Goal: Information Seeking & Learning: Find specific fact

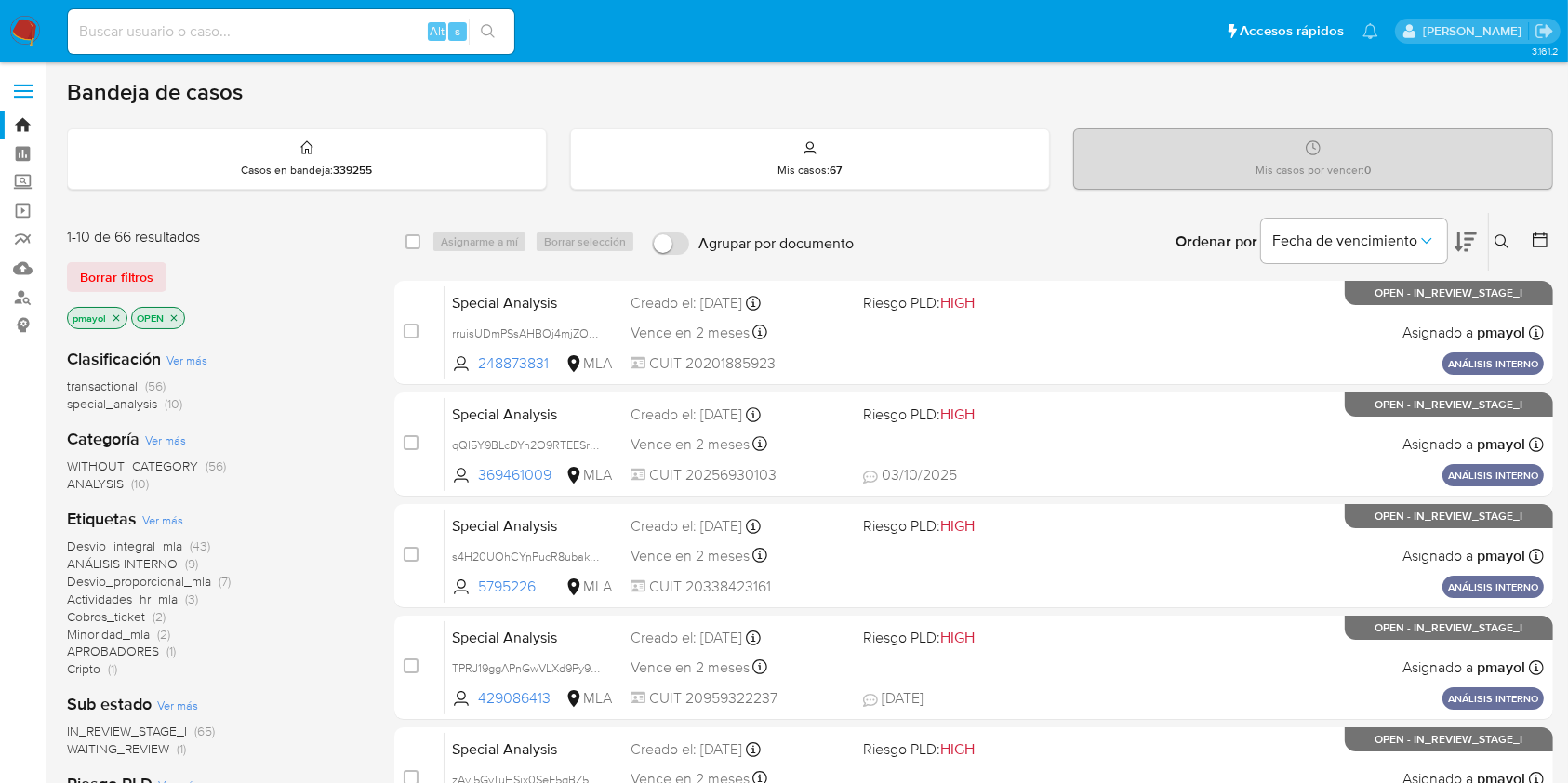
click at [281, 41] on input at bounding box center [292, 32] width 447 height 24
paste input "1404329950"
type input "1404329950"
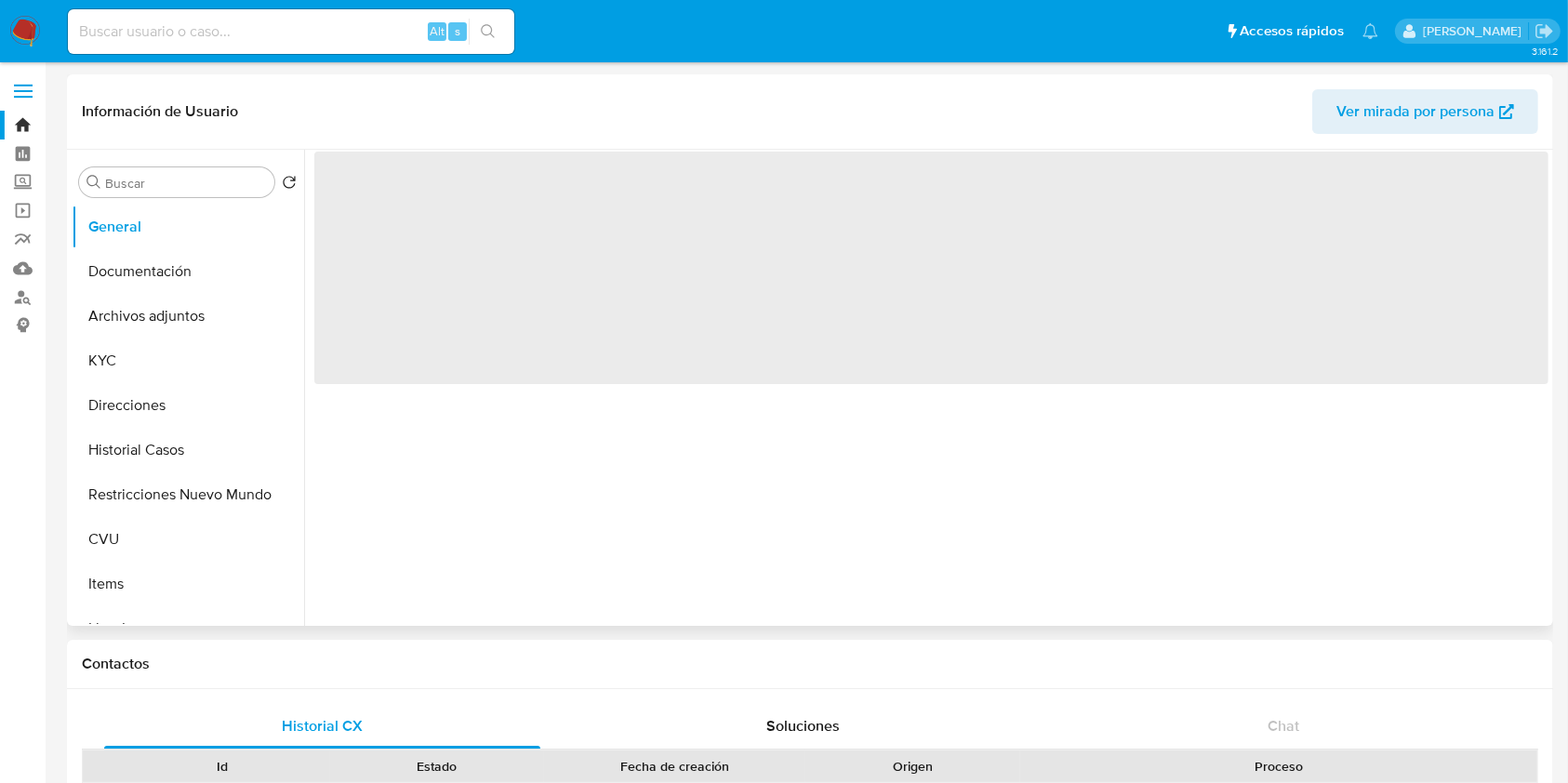
select select "10"
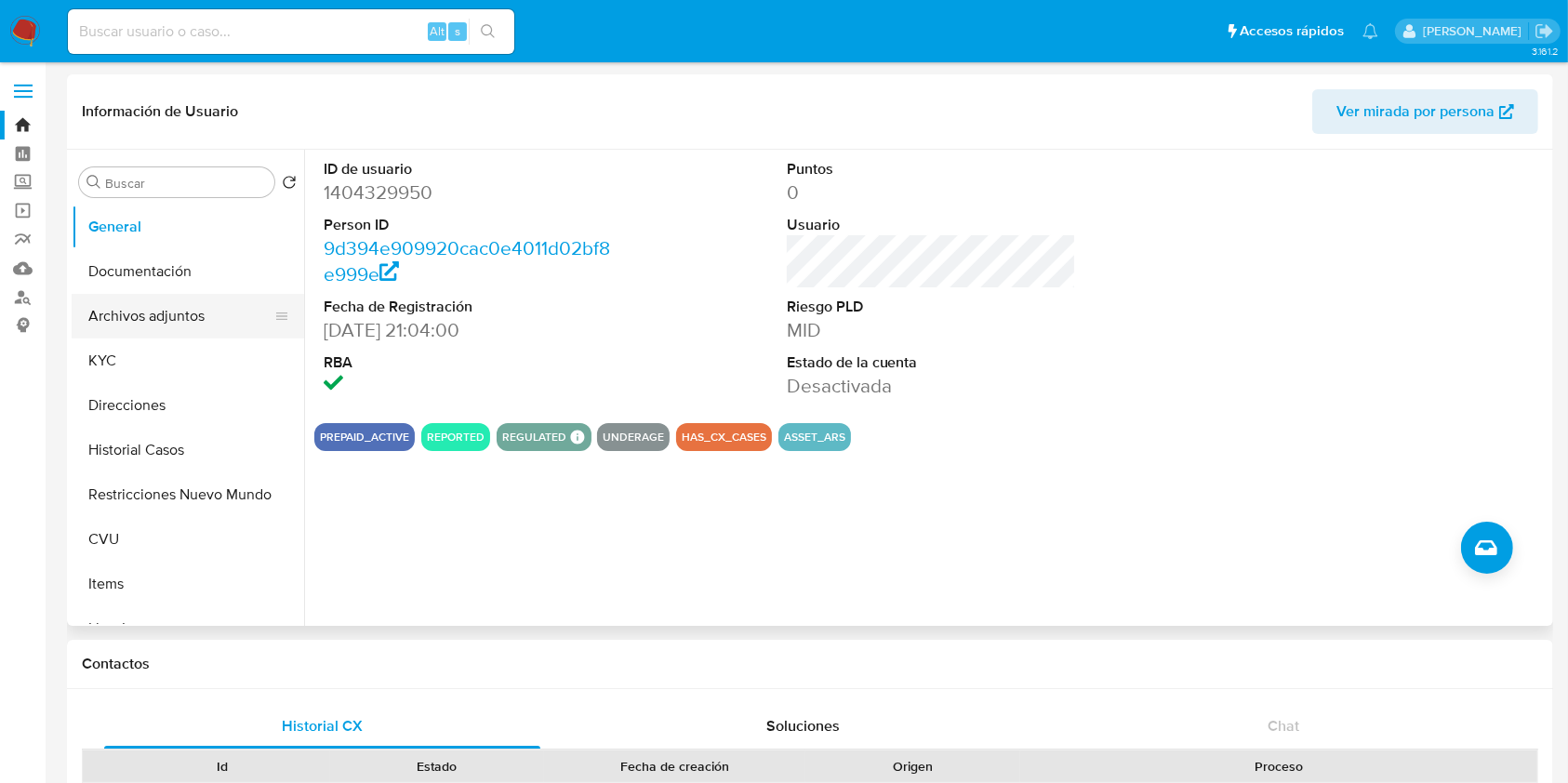
click at [210, 302] on button "Archivos adjuntos" at bounding box center [180, 317] width 218 height 45
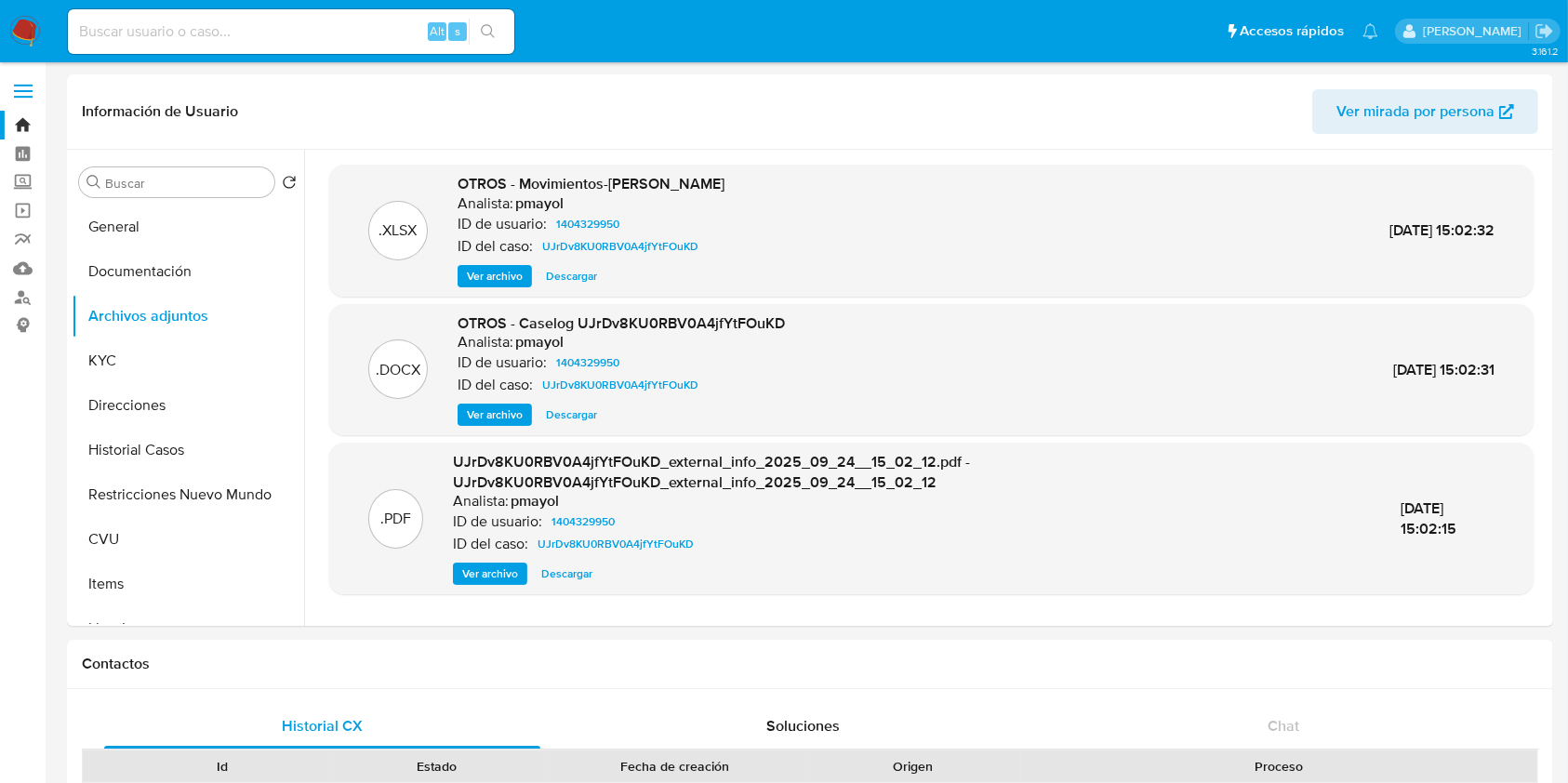
click at [494, 413] on span "Ver archivo" at bounding box center [495, 415] width 56 height 19
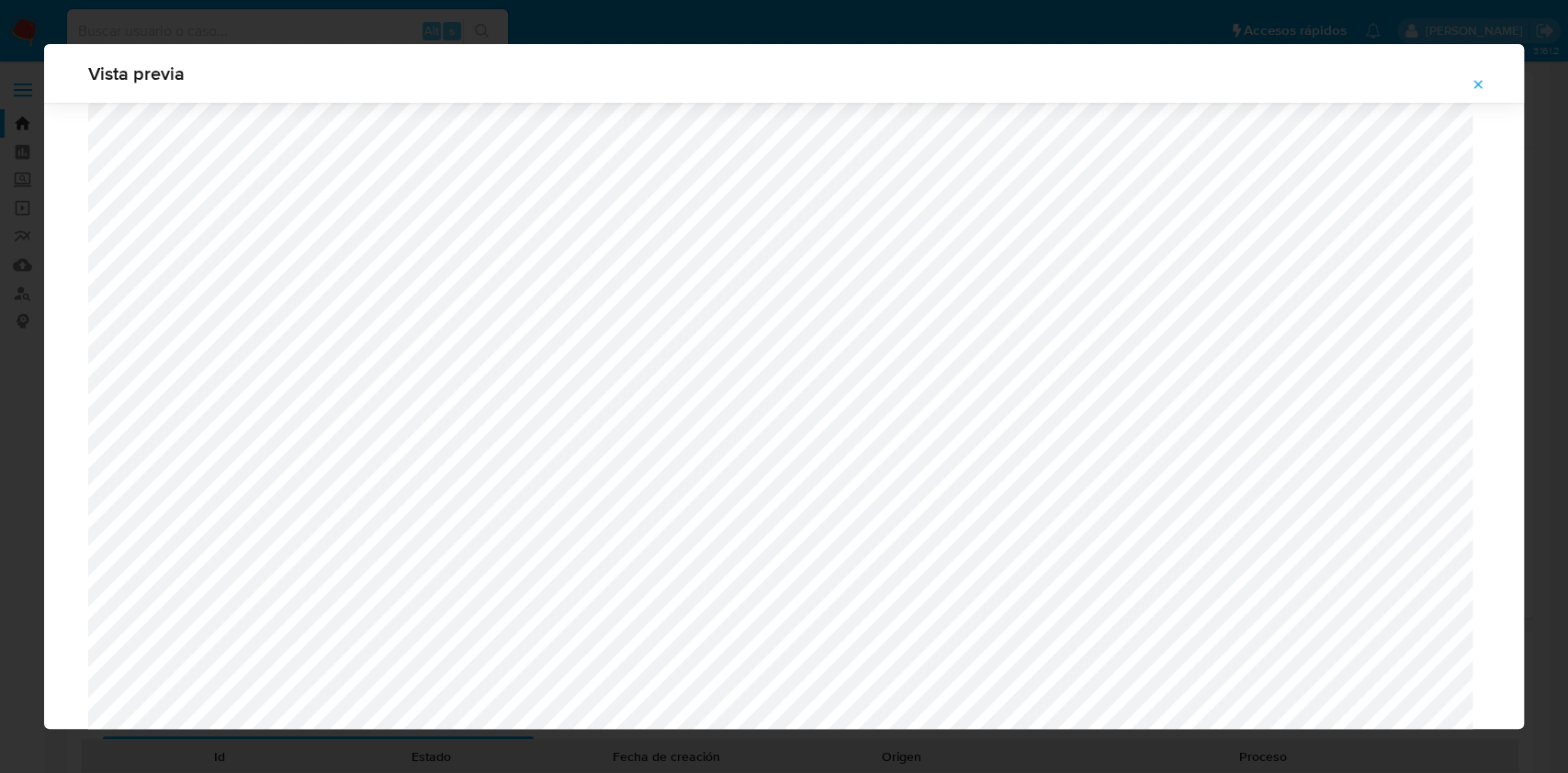
scroll to position [1699, 0]
drag, startPoint x: 1525, startPoint y: 328, endPoint x: 1514, endPoint y: 265, distance: 64.0
click at [1514, 265] on div "Vista previa" at bounding box center [784, 386] width 1568 height 773
drag, startPoint x: 1525, startPoint y: 349, endPoint x: 1509, endPoint y: 312, distance: 40.3
click at [1509, 312] on div "Vista previa" at bounding box center [784, 386] width 1568 height 773
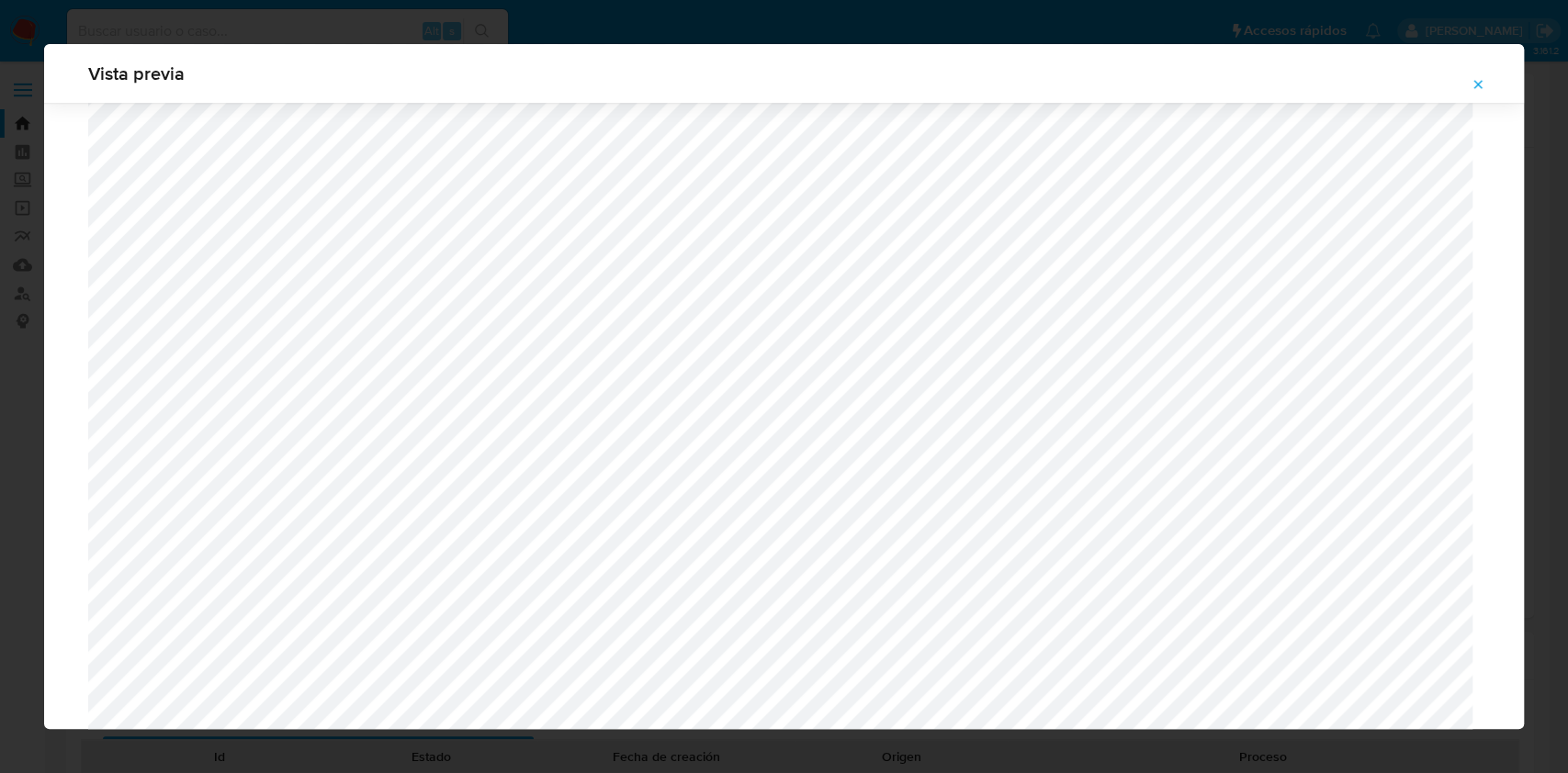
scroll to position [1176, 0]
click at [1478, 78] on icon "Attachment preview" at bounding box center [1478, 85] width 15 height 15
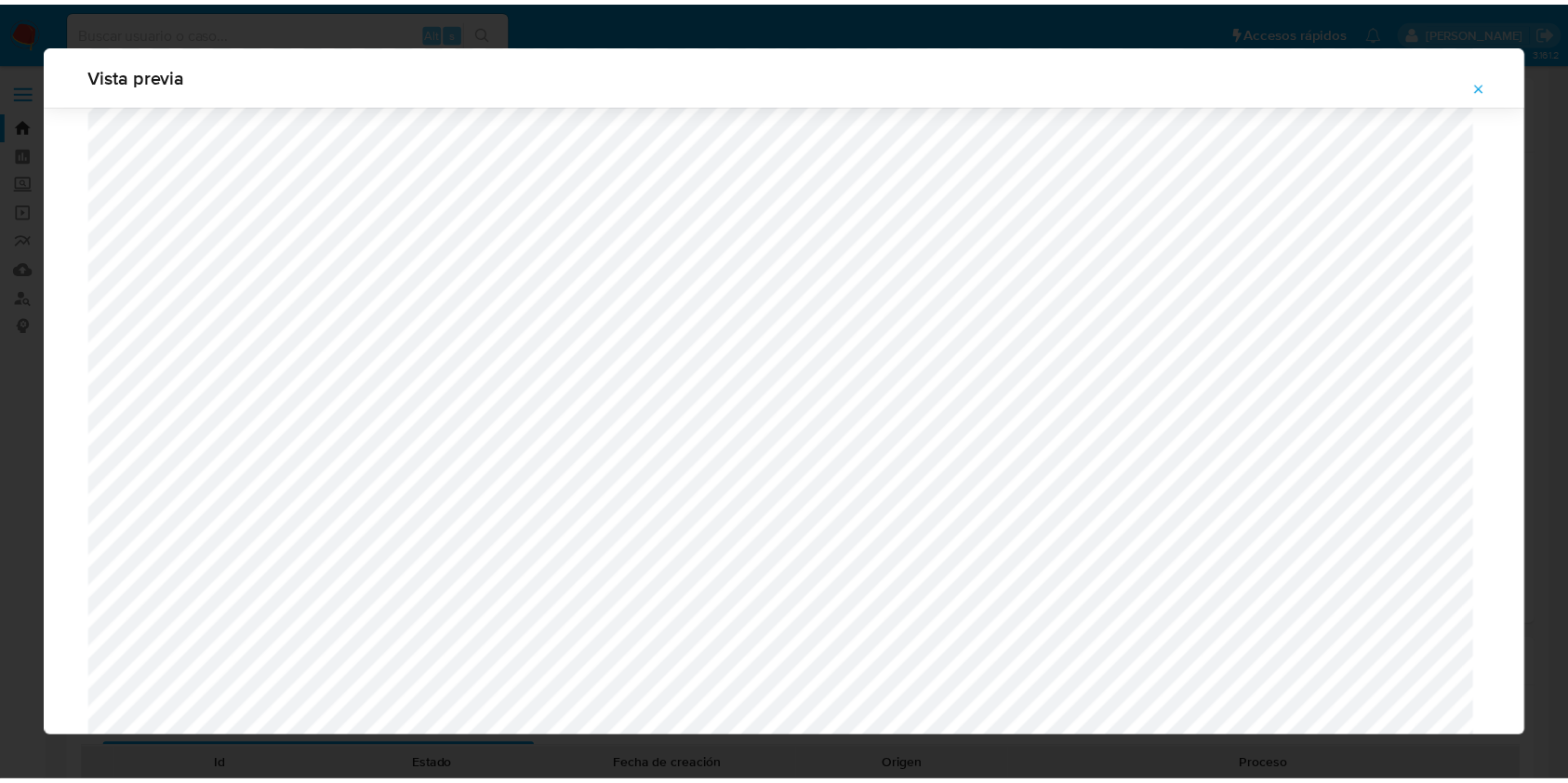
scroll to position [0, 0]
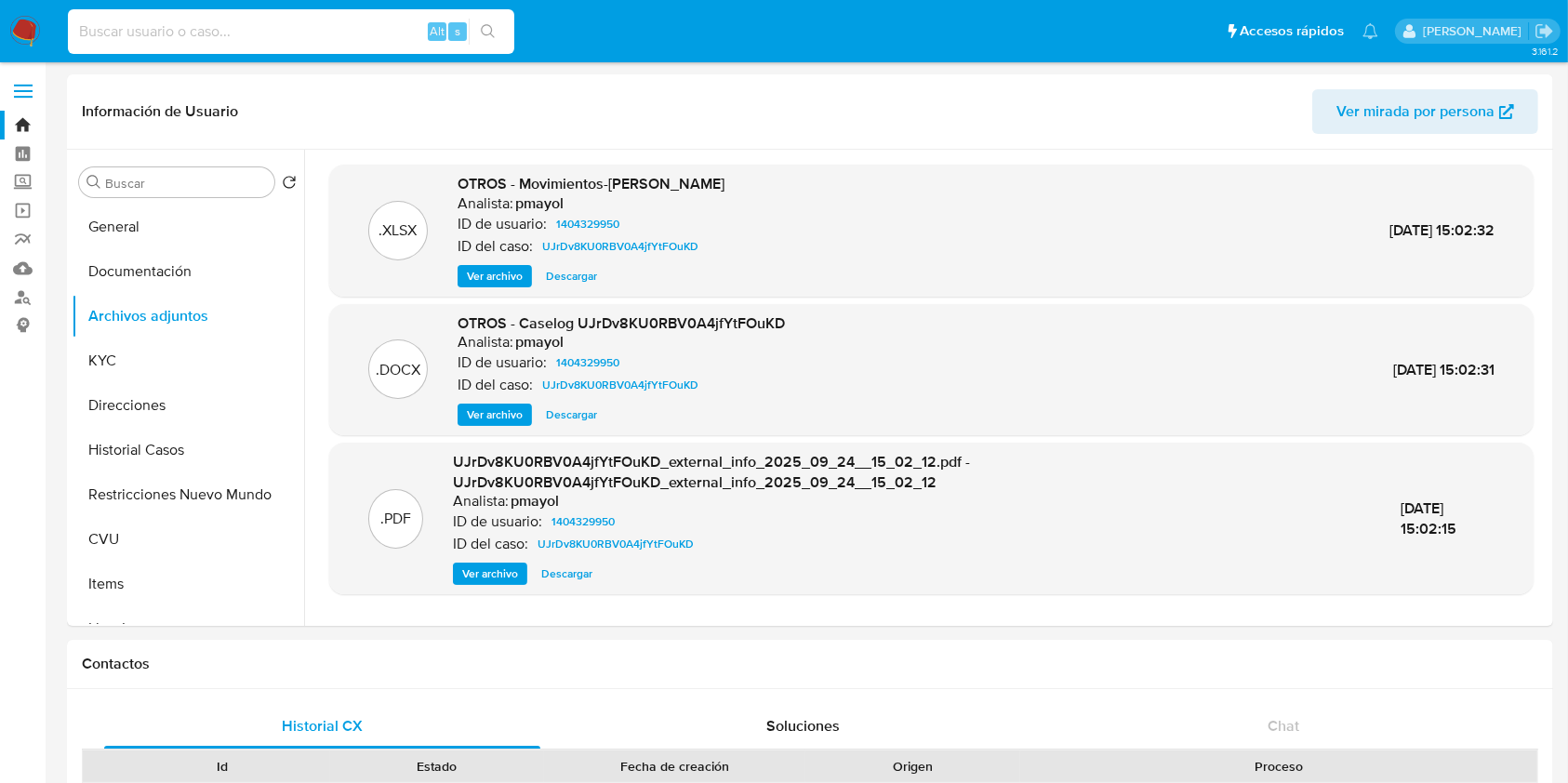
click at [333, 33] on input at bounding box center [292, 32] width 447 height 24
paste input "LtqOE6HseqPUCE1ttK8uqS8U"
type input "LtqOE6HseqPUCE1ttK8uqS8U"
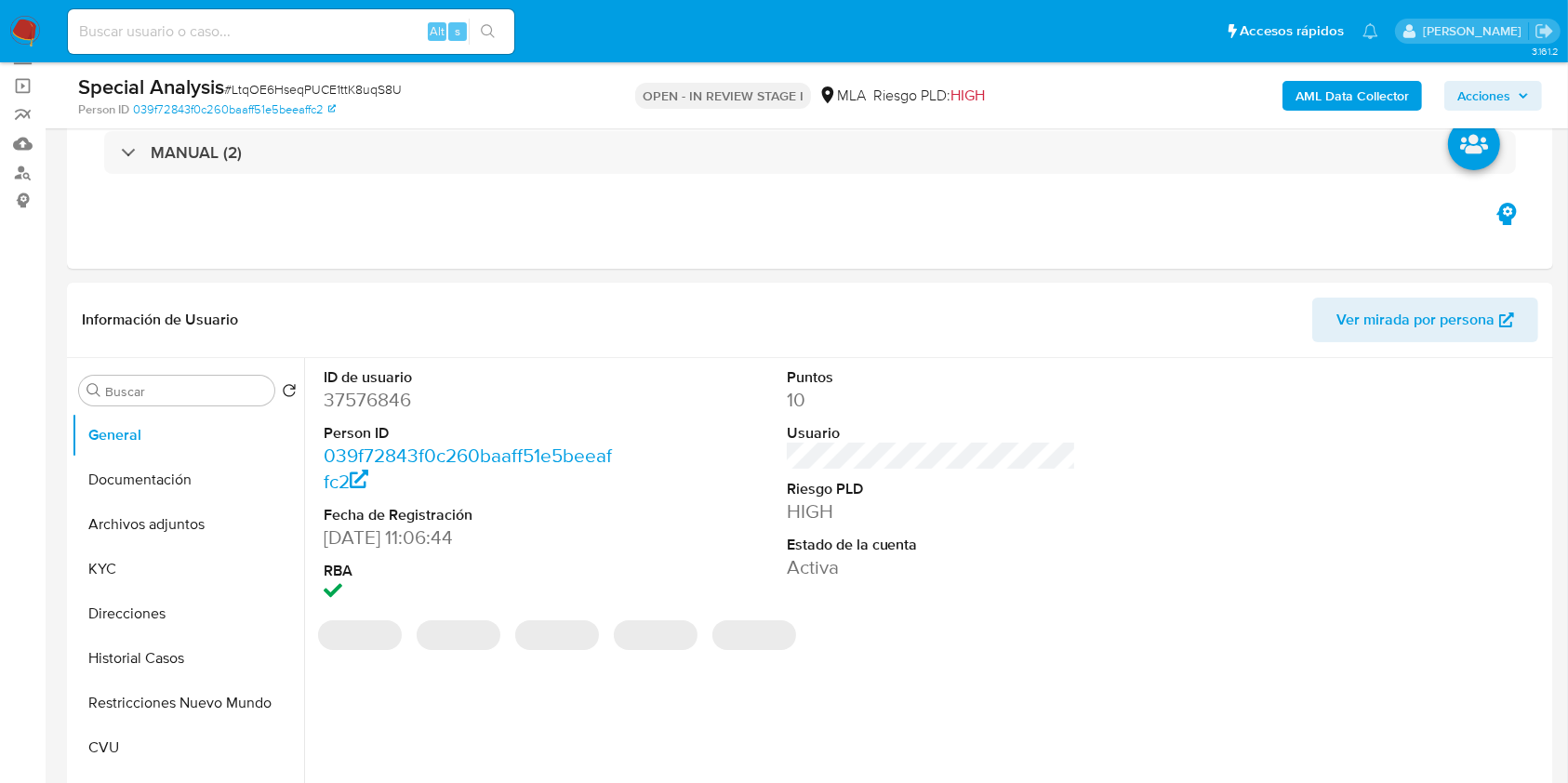
select select "10"
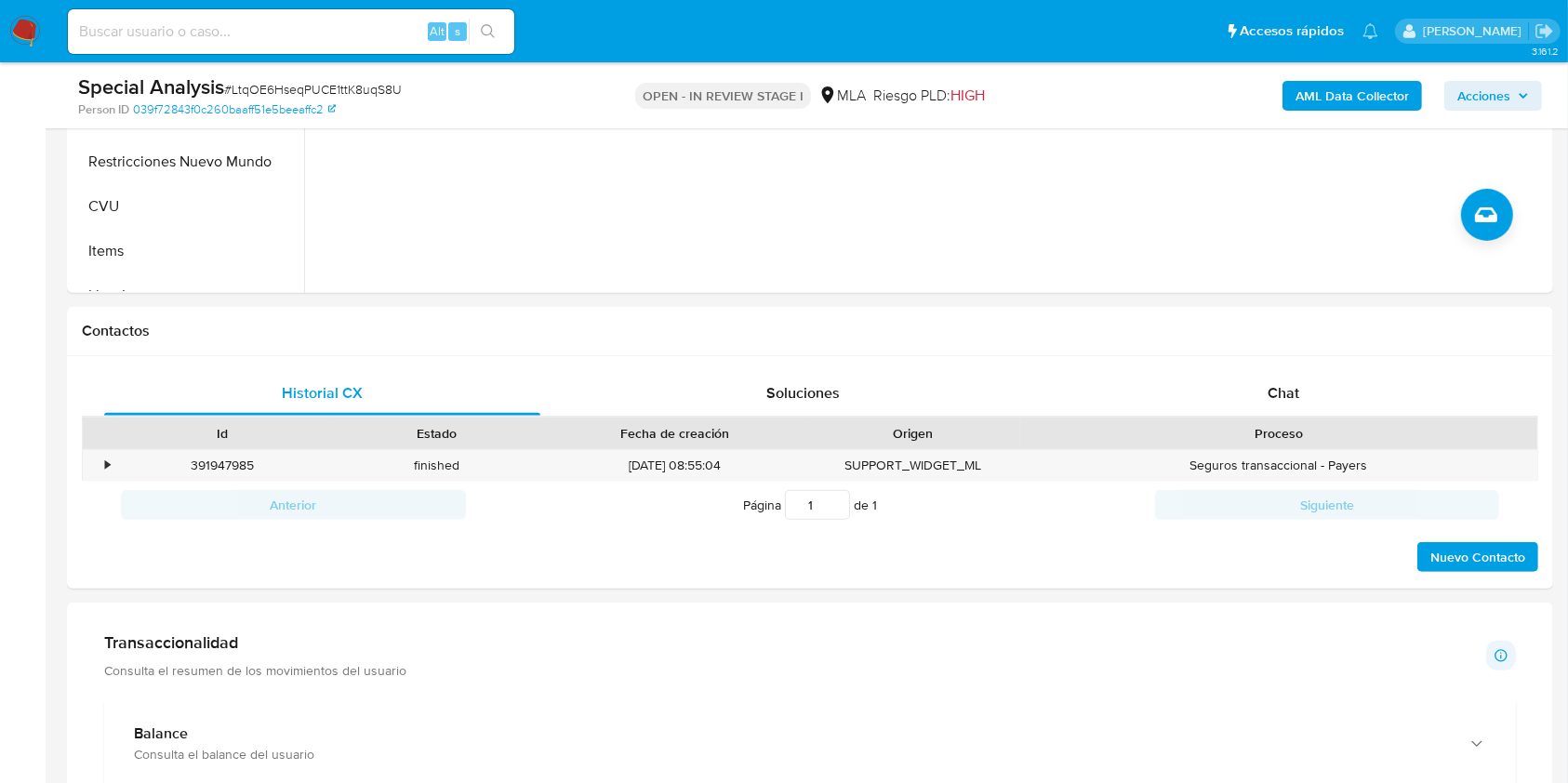
scroll to position [707, 0]
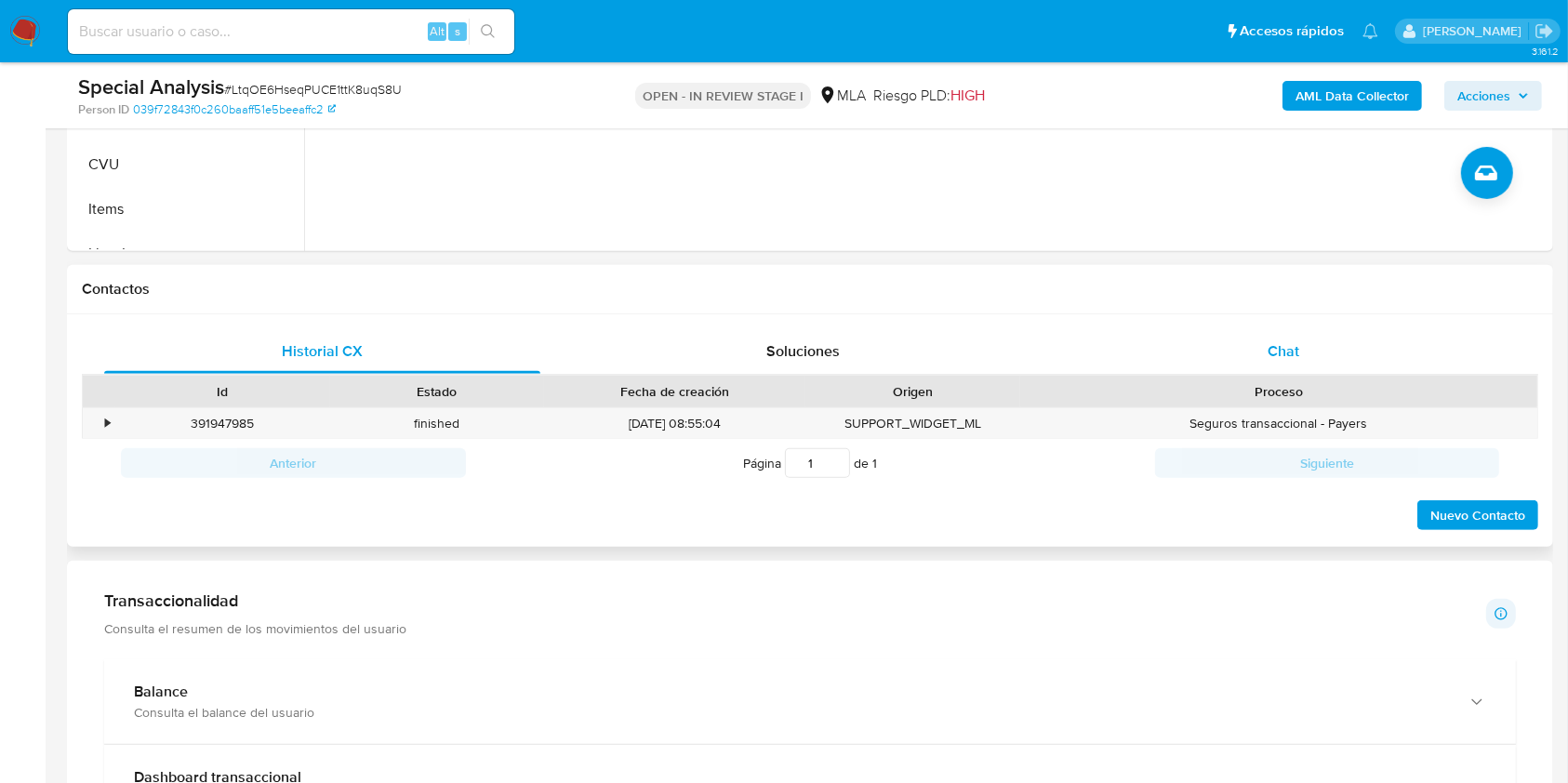
click at [1347, 350] on div "Chat" at bounding box center [1284, 351] width 436 height 45
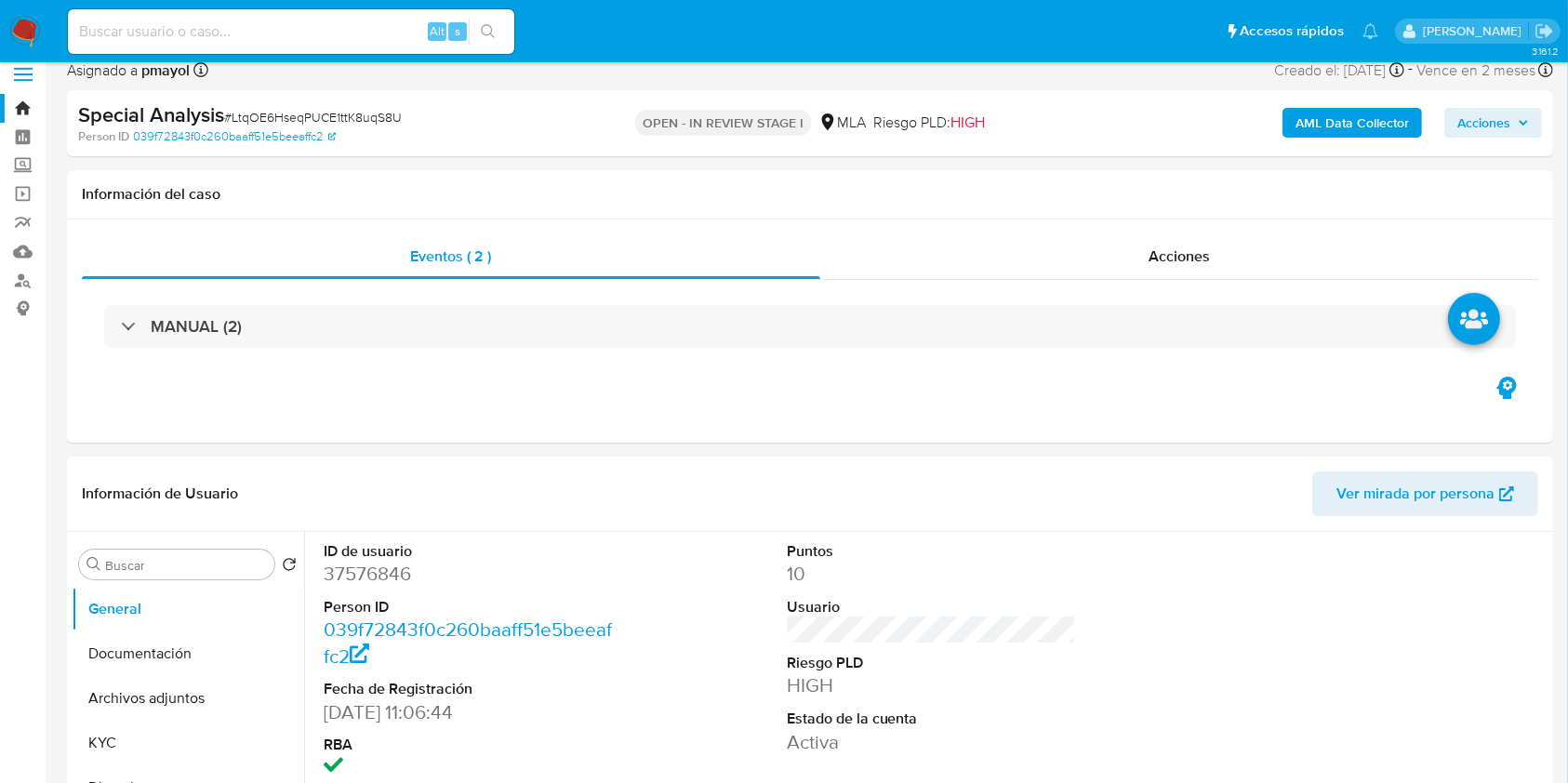
scroll to position [0, 0]
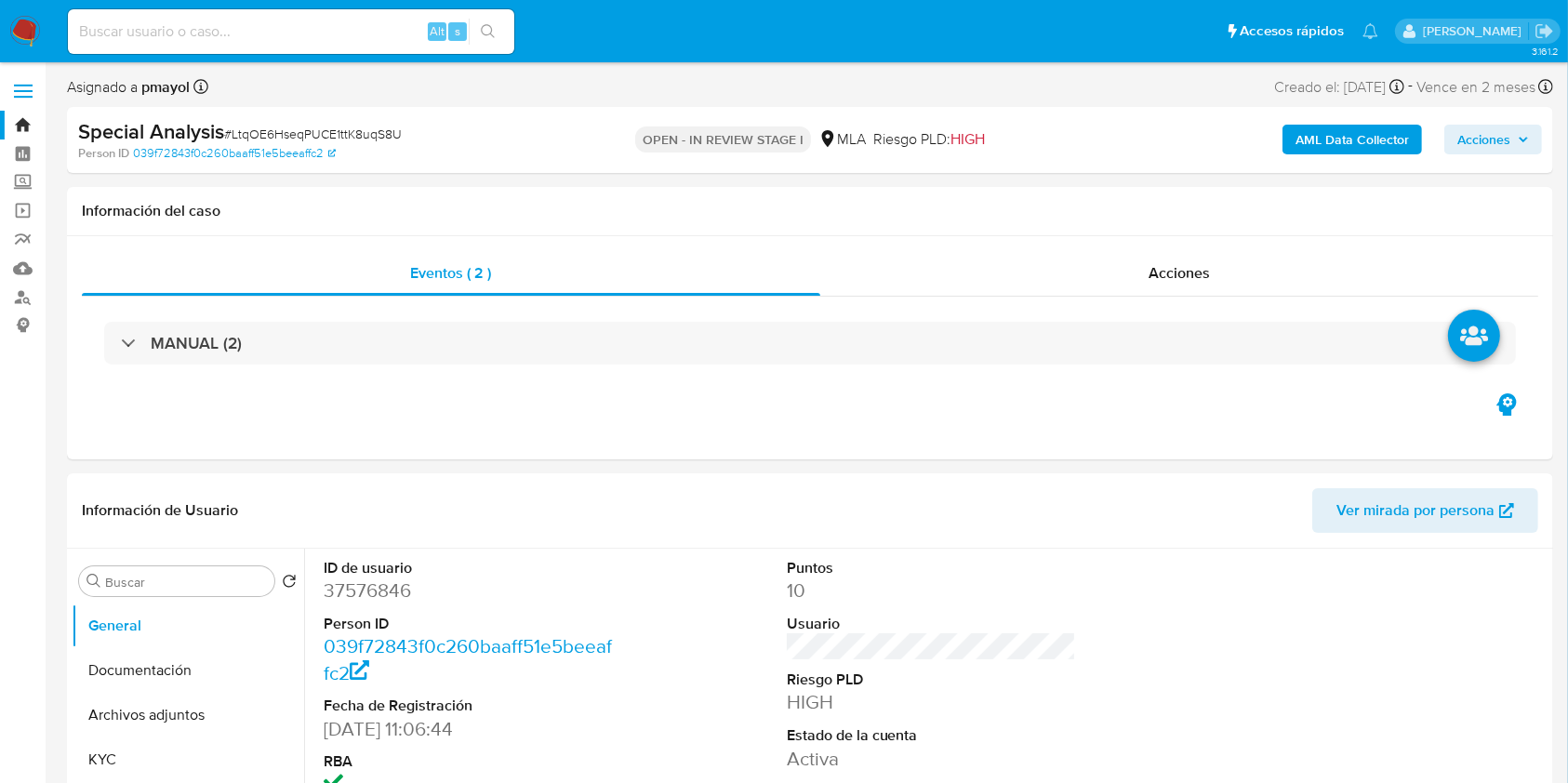
click at [1320, 122] on div "AML Data Collector Acciones" at bounding box center [1301, 139] width 483 height 44
click at [1328, 137] on b "AML Data Collector" at bounding box center [1351, 139] width 113 height 30
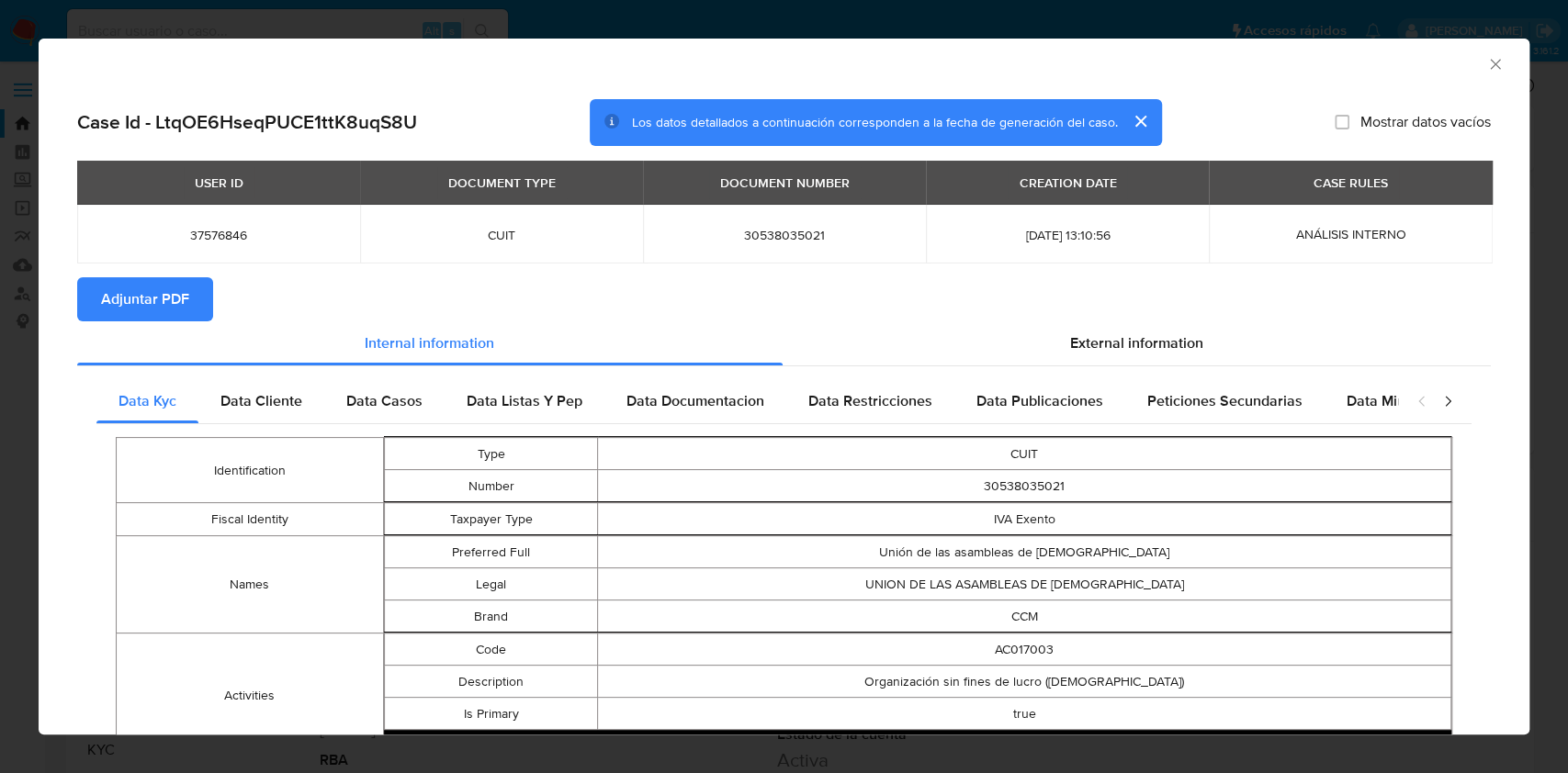
click at [147, 303] on span "Adjuntar PDF" at bounding box center [145, 300] width 89 height 41
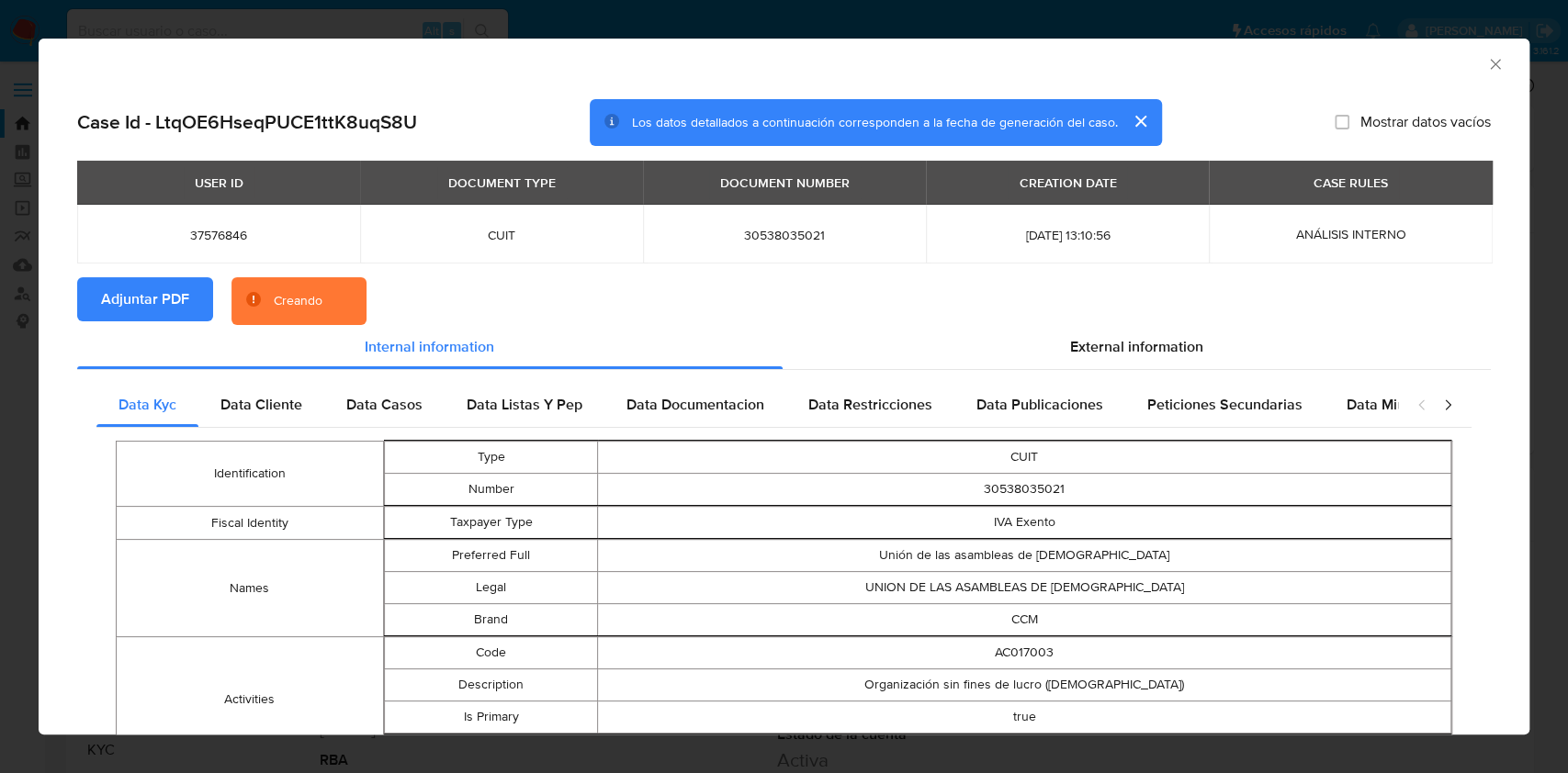
click at [1490, 63] on icon "Cerrar ventana" at bounding box center [1494, 64] width 10 height 10
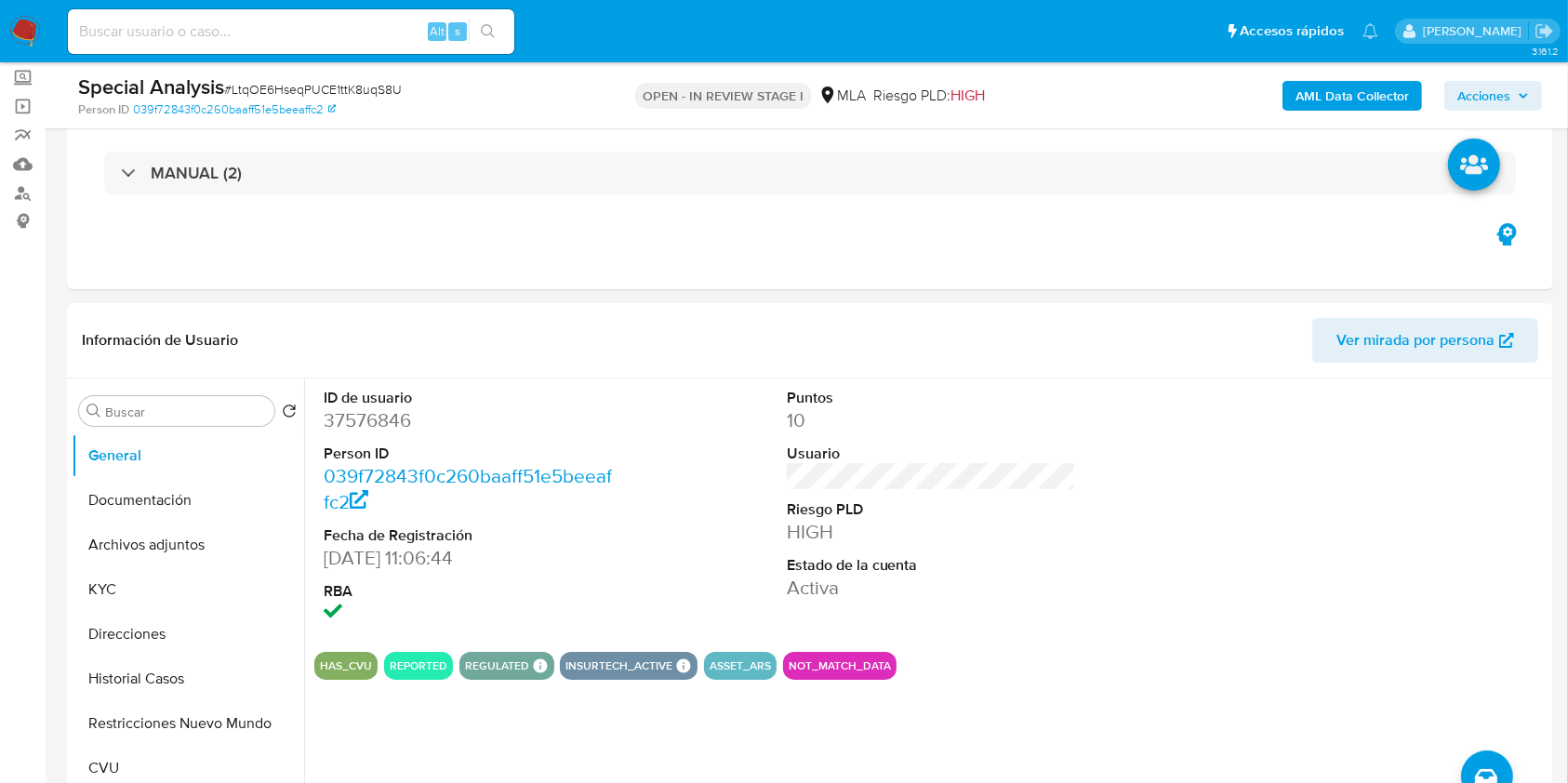
scroll to position [118, 0]
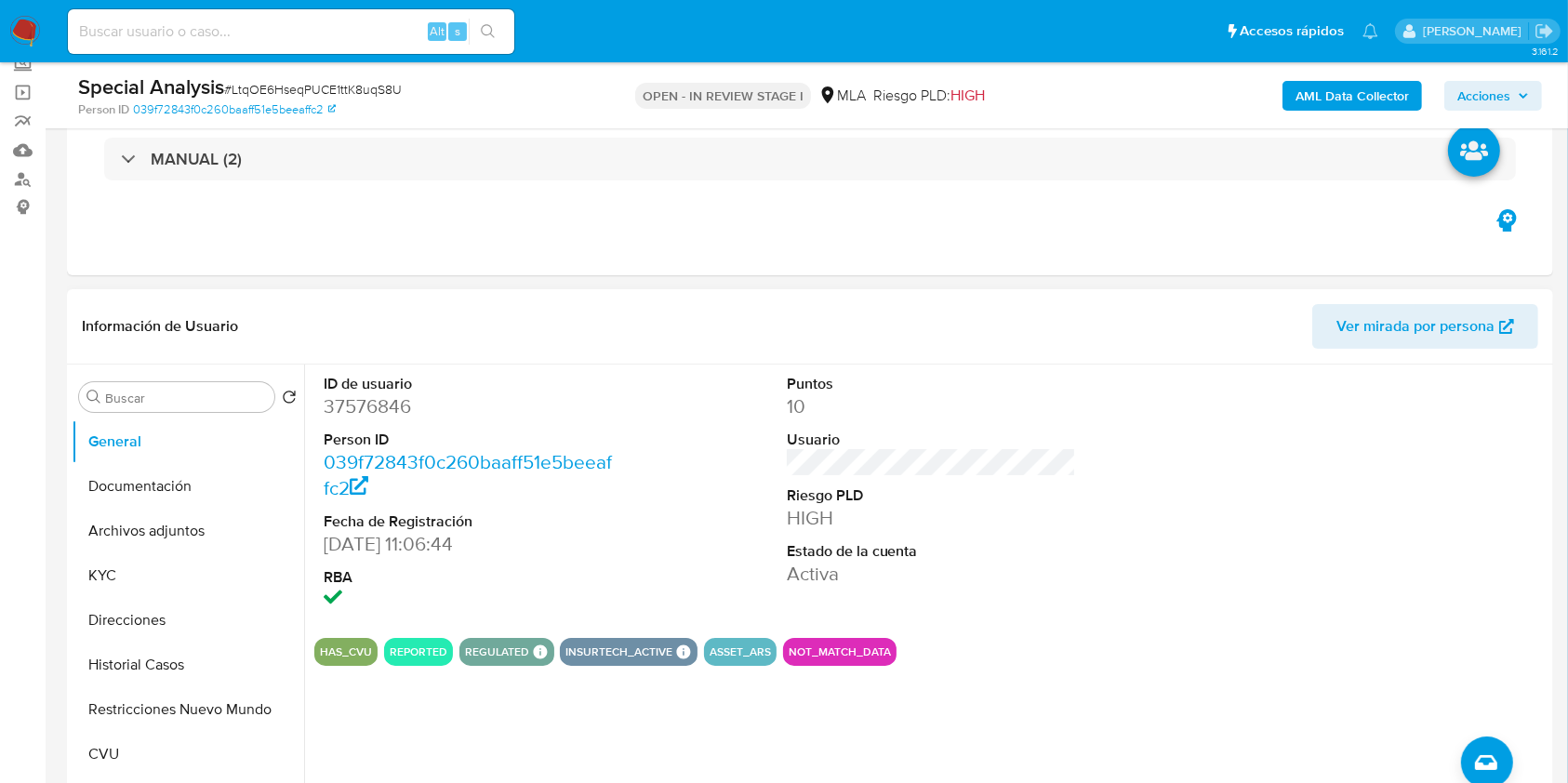
click at [1393, 321] on span "Ver mirada por persona" at bounding box center [1415, 326] width 158 height 45
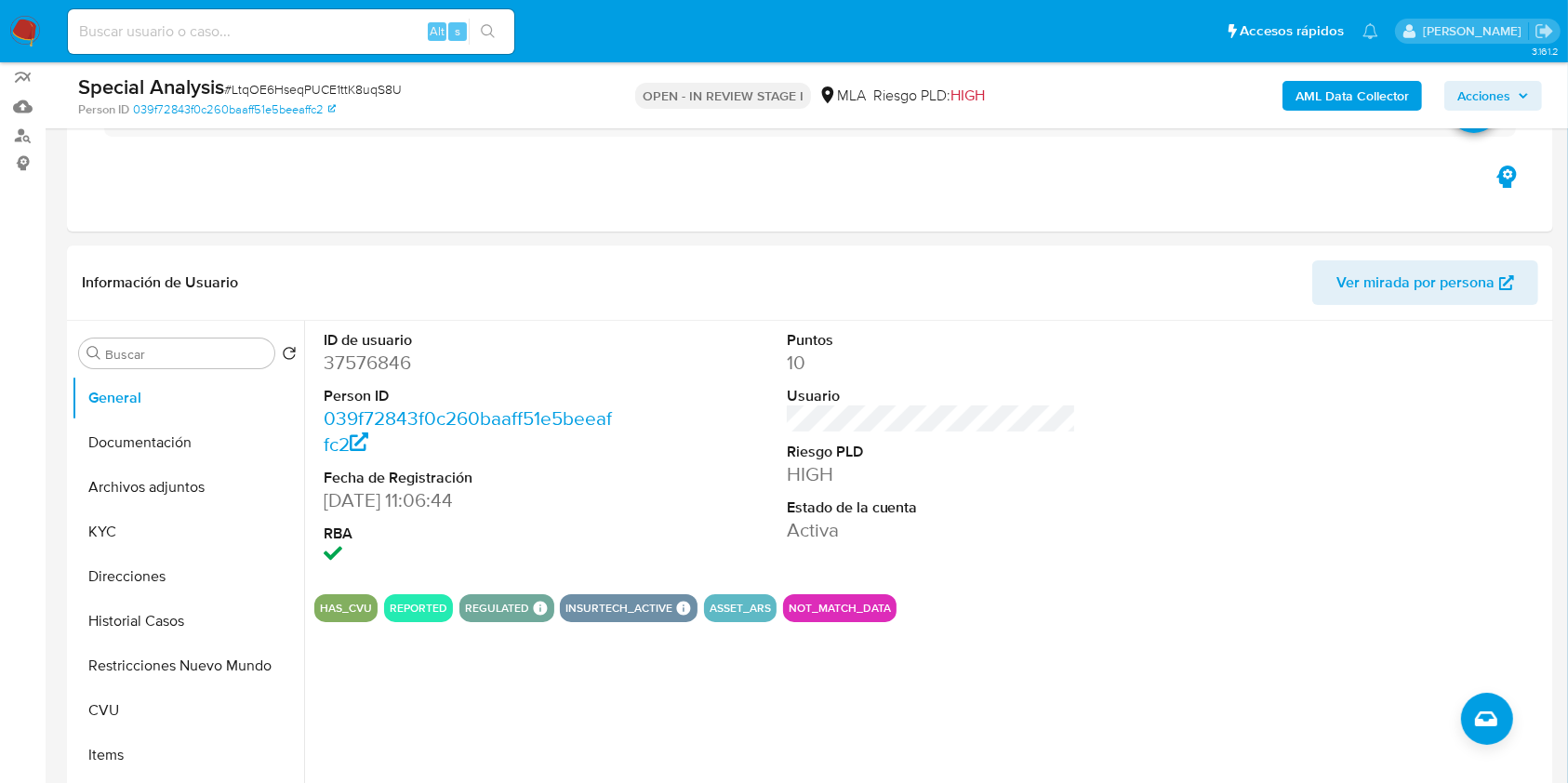
scroll to position [165, 0]
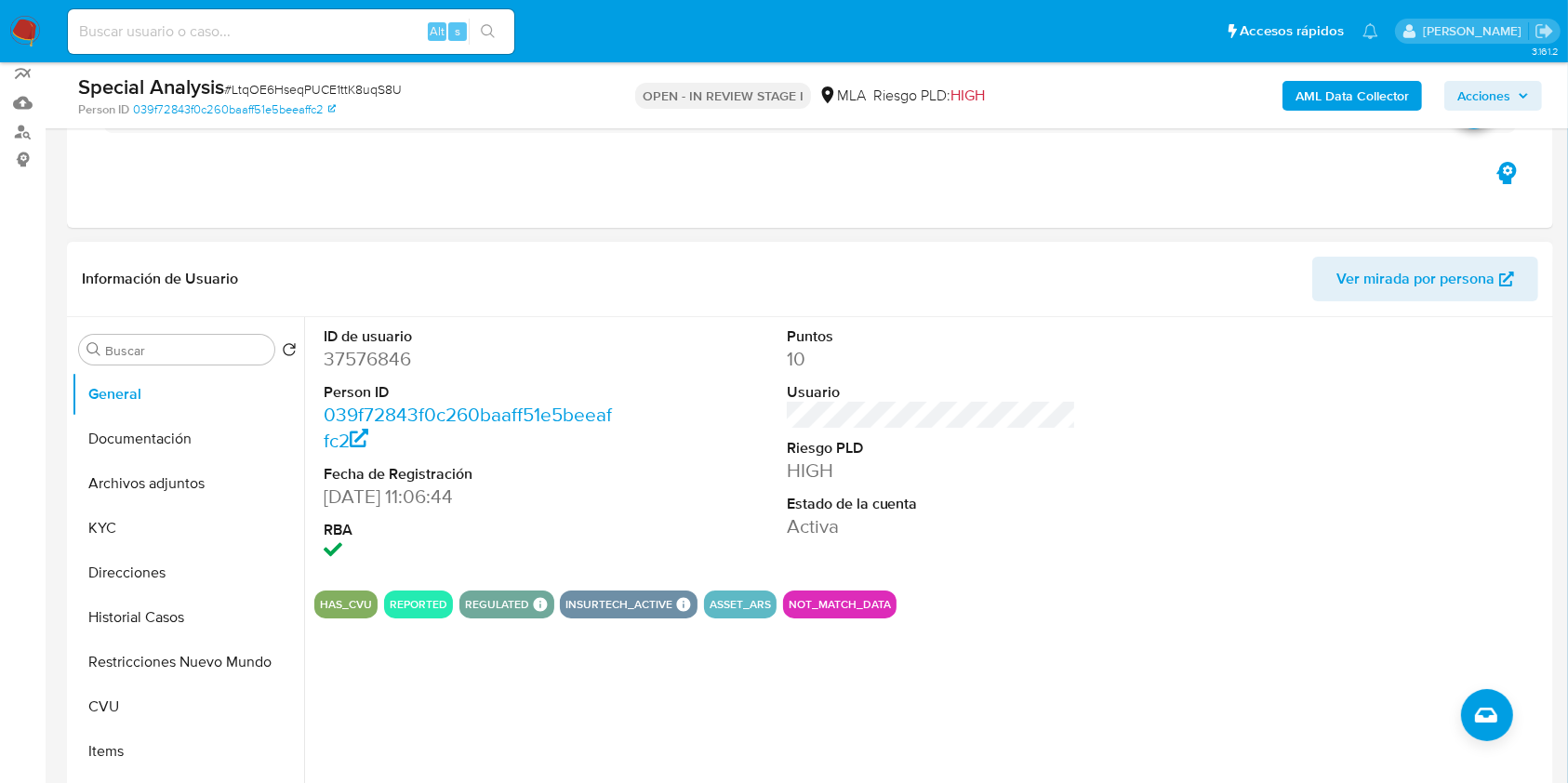
click at [346, 358] on dd "37576846" at bounding box center [468, 359] width 291 height 26
copy dd "37576846"
click at [140, 518] on button "KYC" at bounding box center [180, 528] width 218 height 45
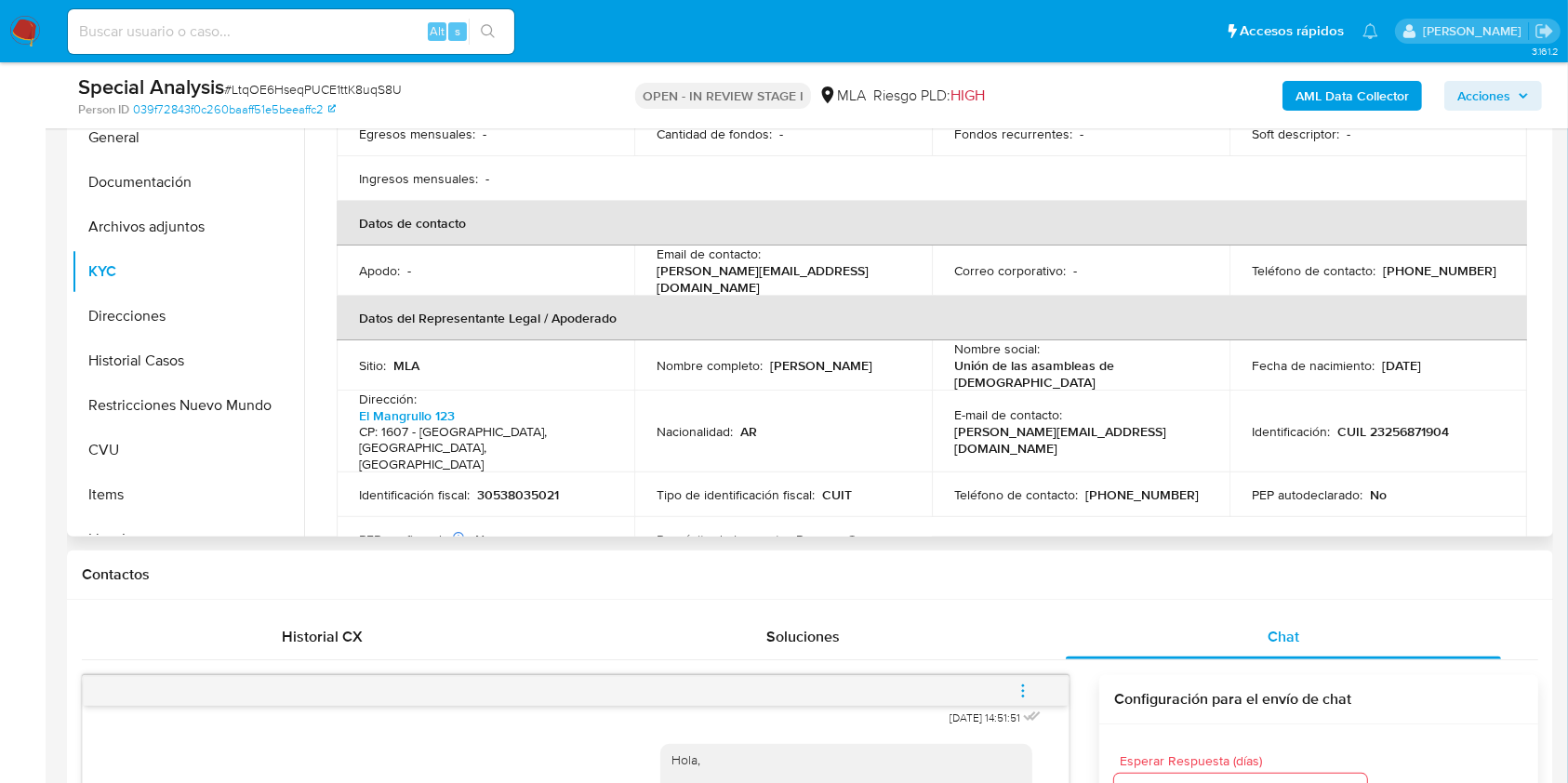
scroll to position [357, 0]
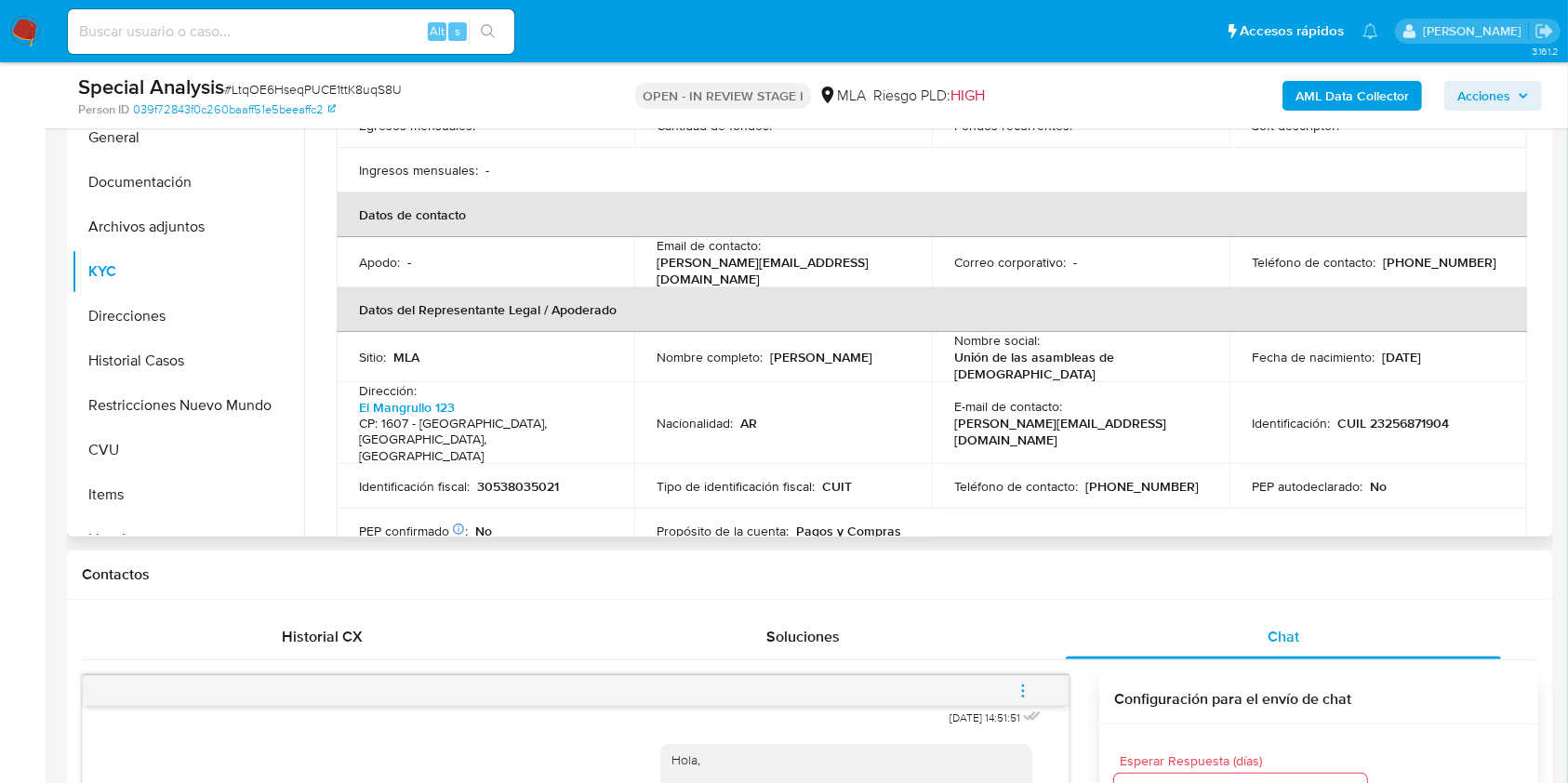
click at [1418, 254] on p "(11) 63819263" at bounding box center [1439, 263] width 113 height 17
copy p "63819263"
click at [822, 257] on td "Email de contacto : cecilia.salgan@ccm.edu.ar" at bounding box center [783, 263] width 297 height 50
drag, startPoint x: 815, startPoint y: 242, endPoint x: 650, endPoint y: 245, distance: 165.0
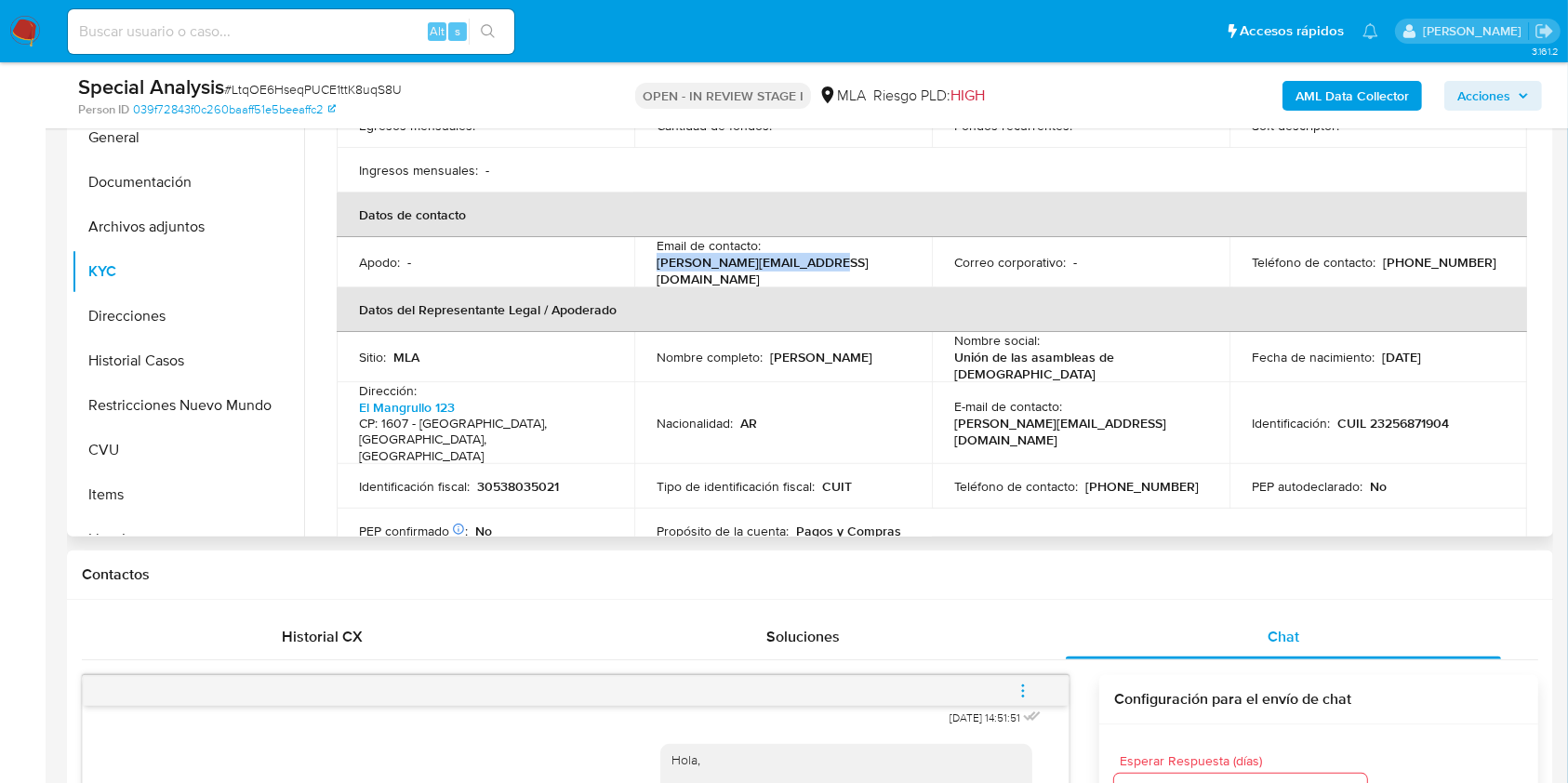
click at [650, 245] on td "Email de contacto : cecilia.salgan@ccm.edu.ar" at bounding box center [783, 263] width 297 height 50
copy p "cecilia.salgan@ccm.edu.ar"
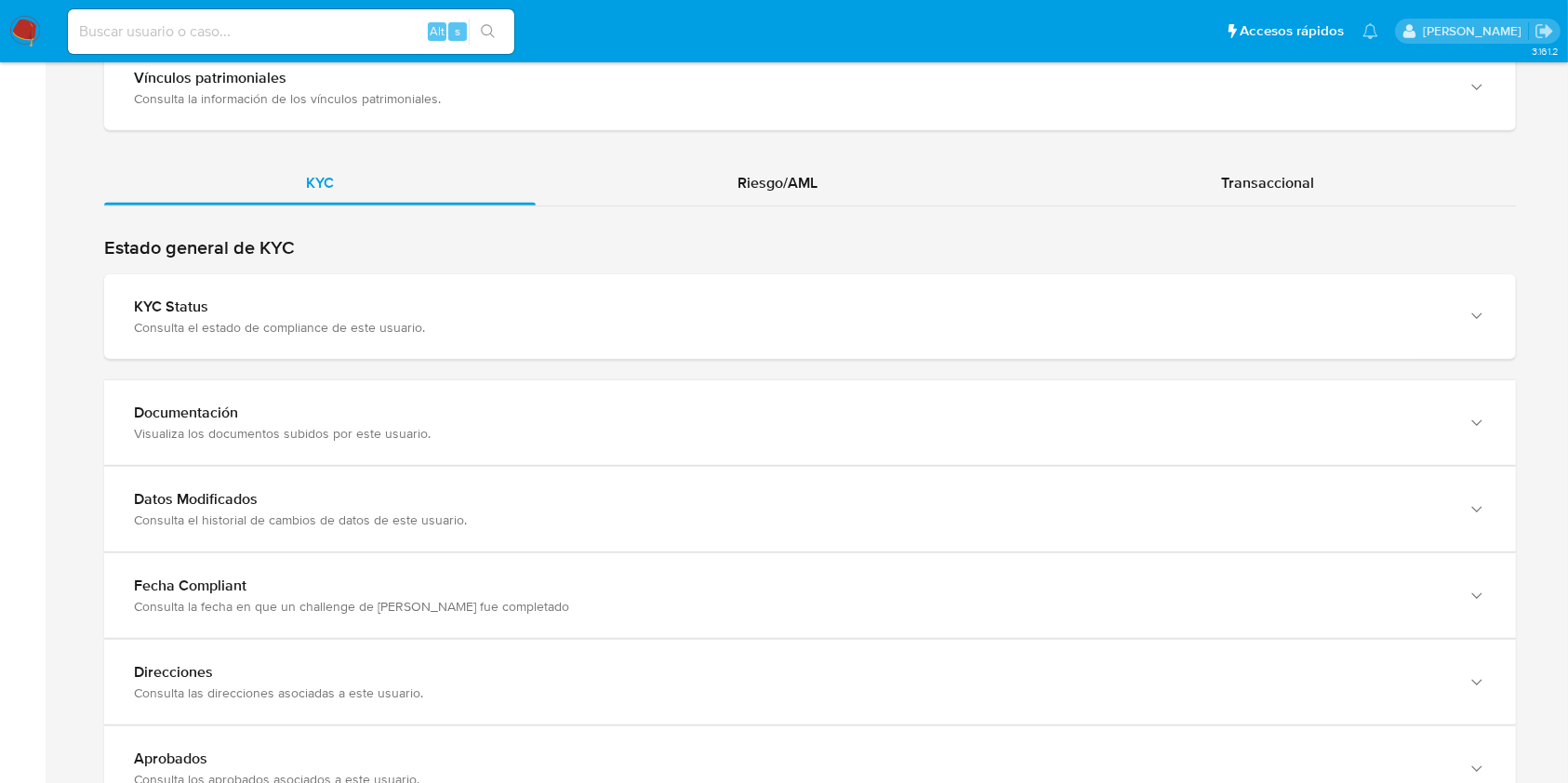
scroll to position [1834, 0]
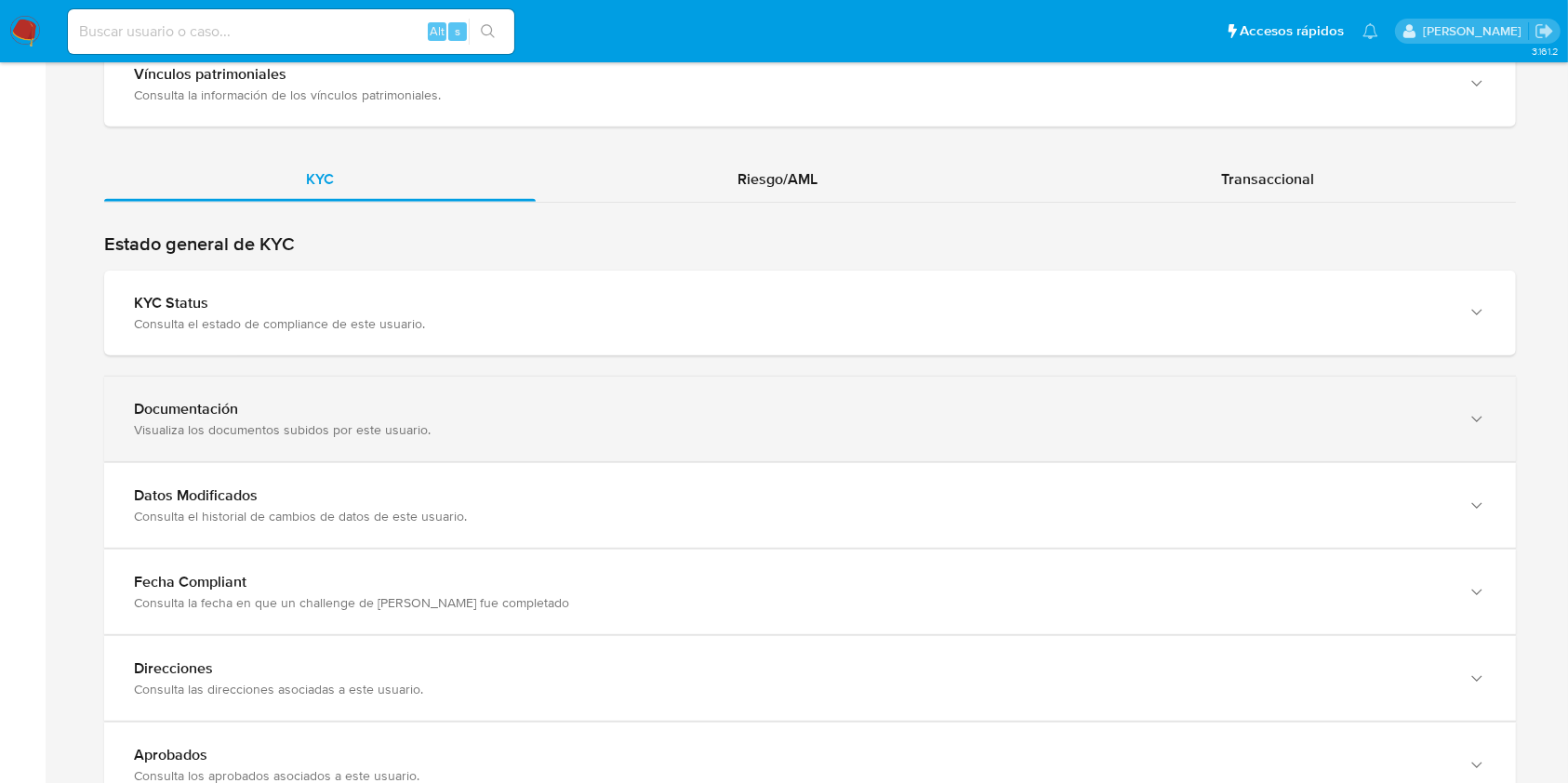
click at [1449, 418] on div "Documentación Visualiza los documentos subidos por este usuario." at bounding box center [809, 419] width 1412 height 85
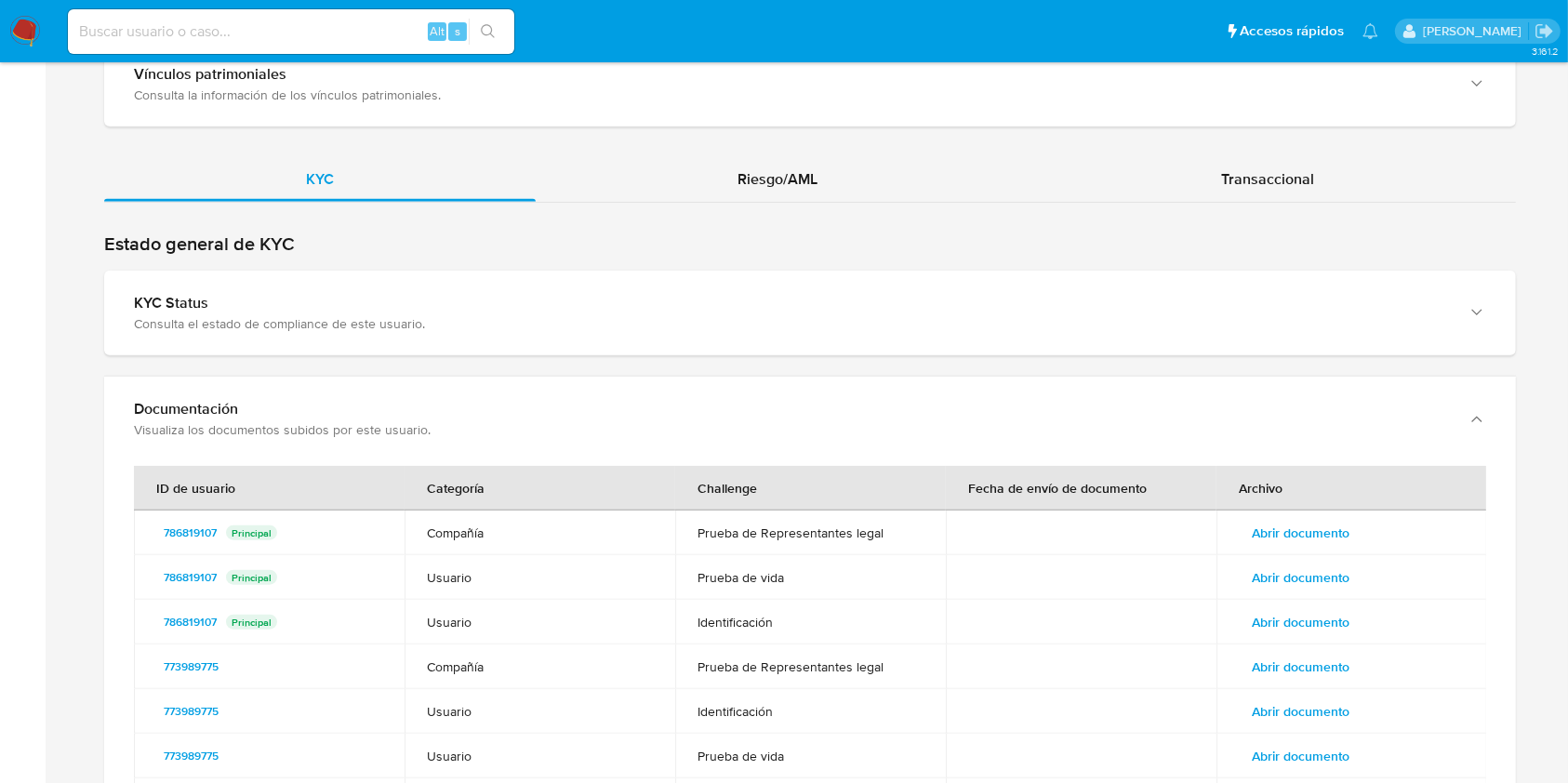
drag, startPoint x: 1562, startPoint y: 454, endPoint x: 1575, endPoint y: 507, distance: 54.6
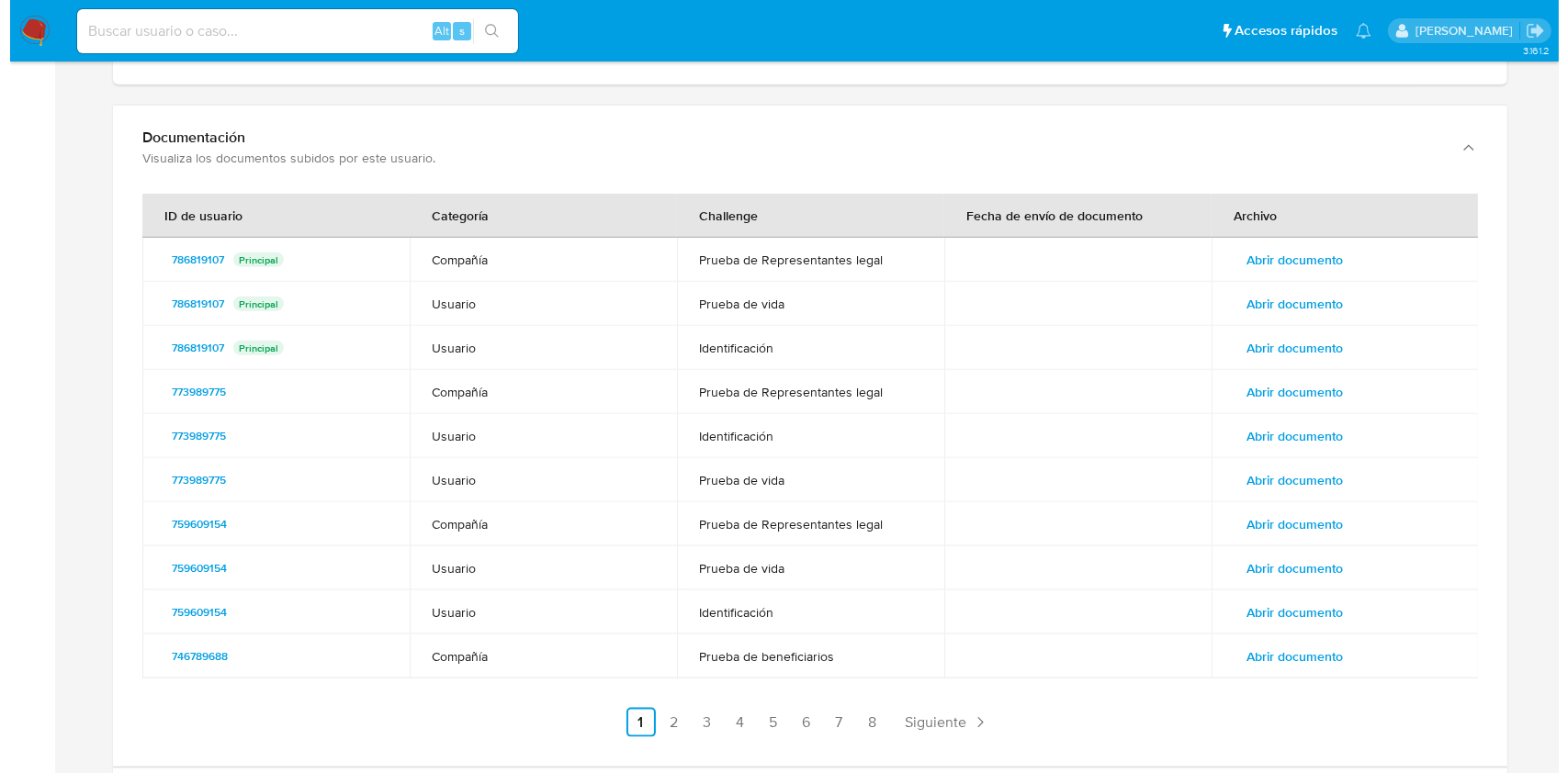
scroll to position [2134, 0]
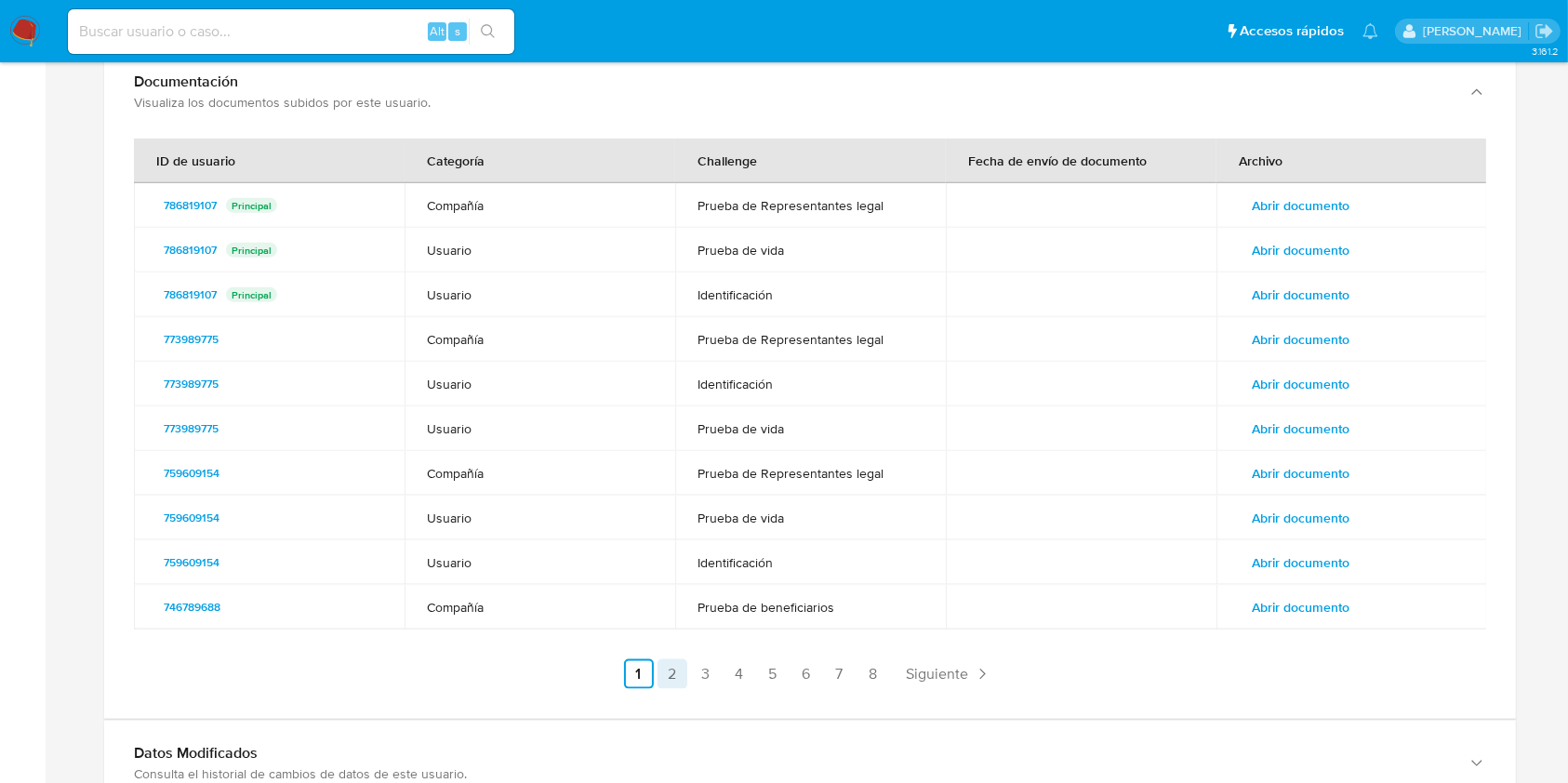
click at [677, 660] on link "2" at bounding box center [673, 675] width 30 height 30
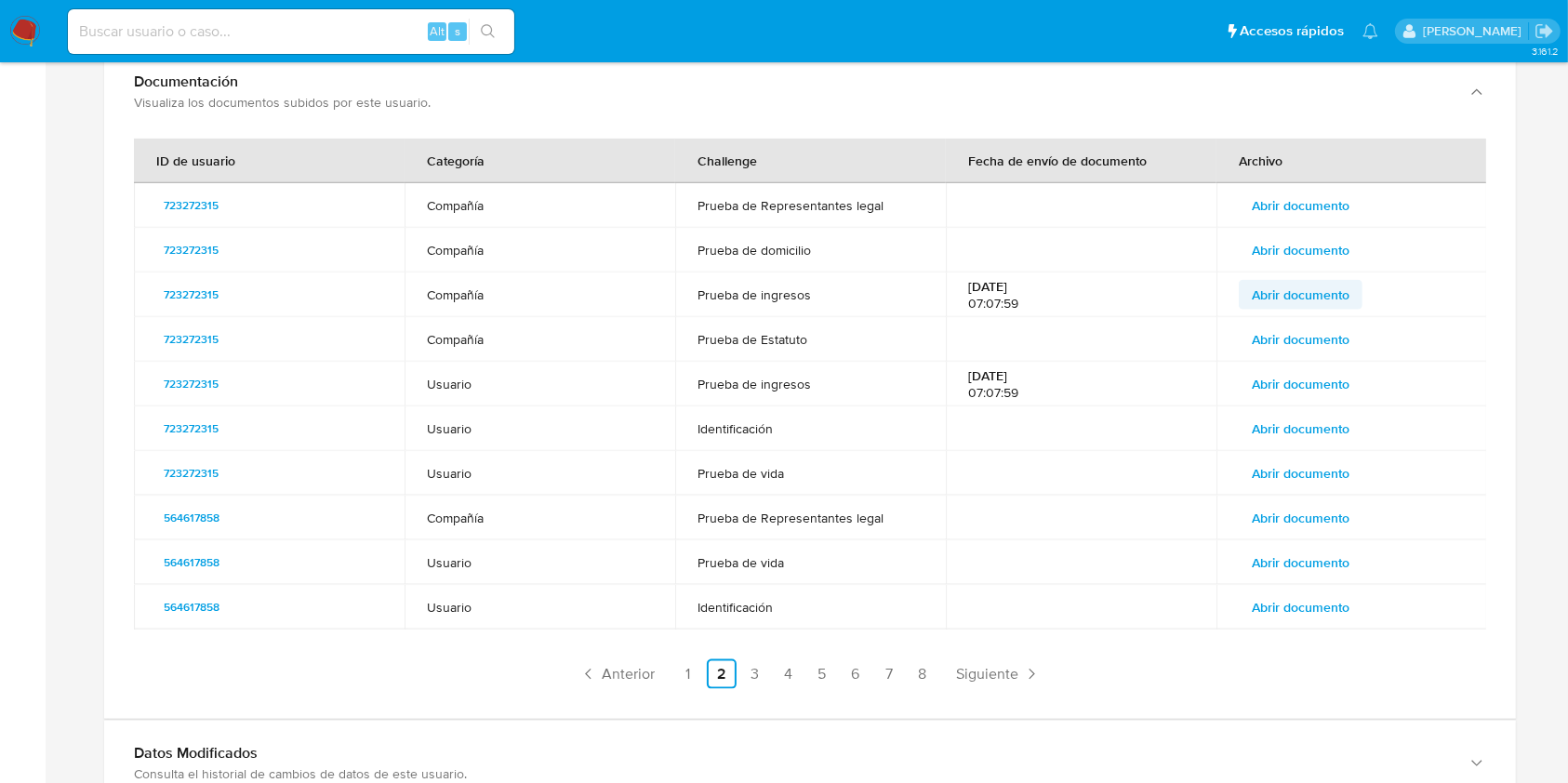
click at [1309, 282] on span "Abrir documento" at bounding box center [1301, 295] width 98 height 26
